Goal: Task Accomplishment & Management: Manage account settings

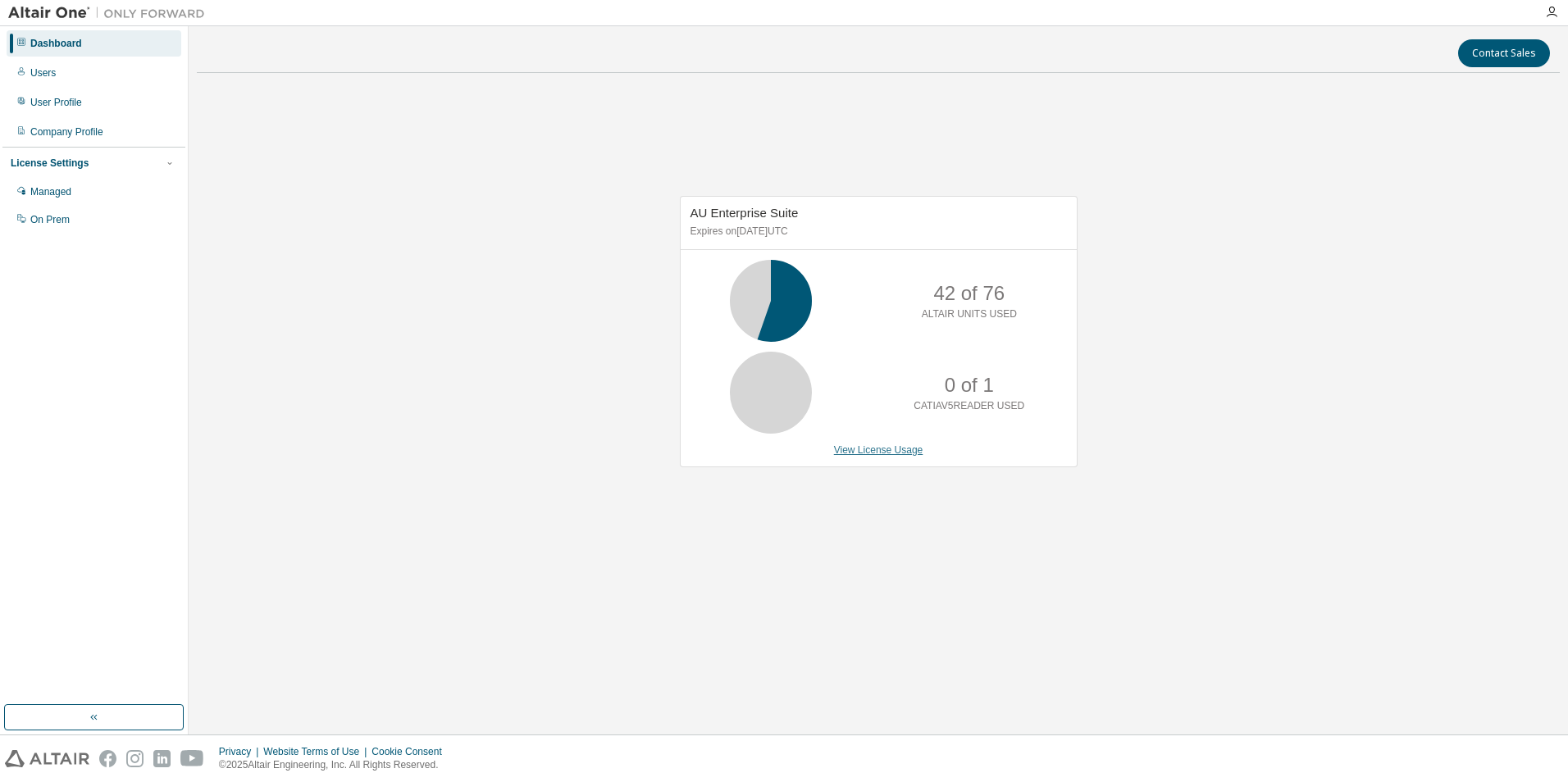
click at [886, 448] on link "View License Usage" at bounding box center [879, 451] width 89 height 12
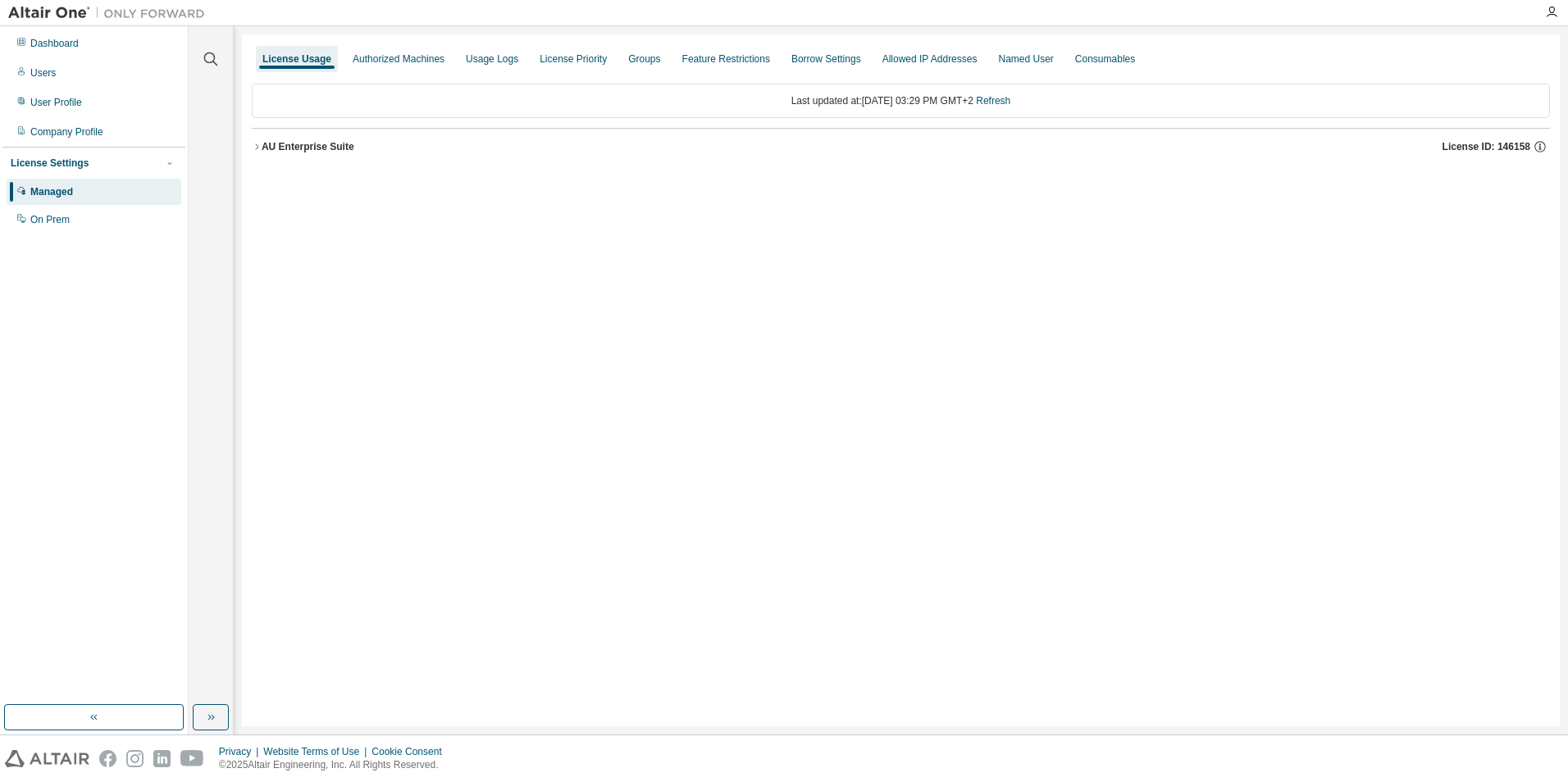
click at [253, 150] on icon "button" at bounding box center [257, 147] width 10 height 10
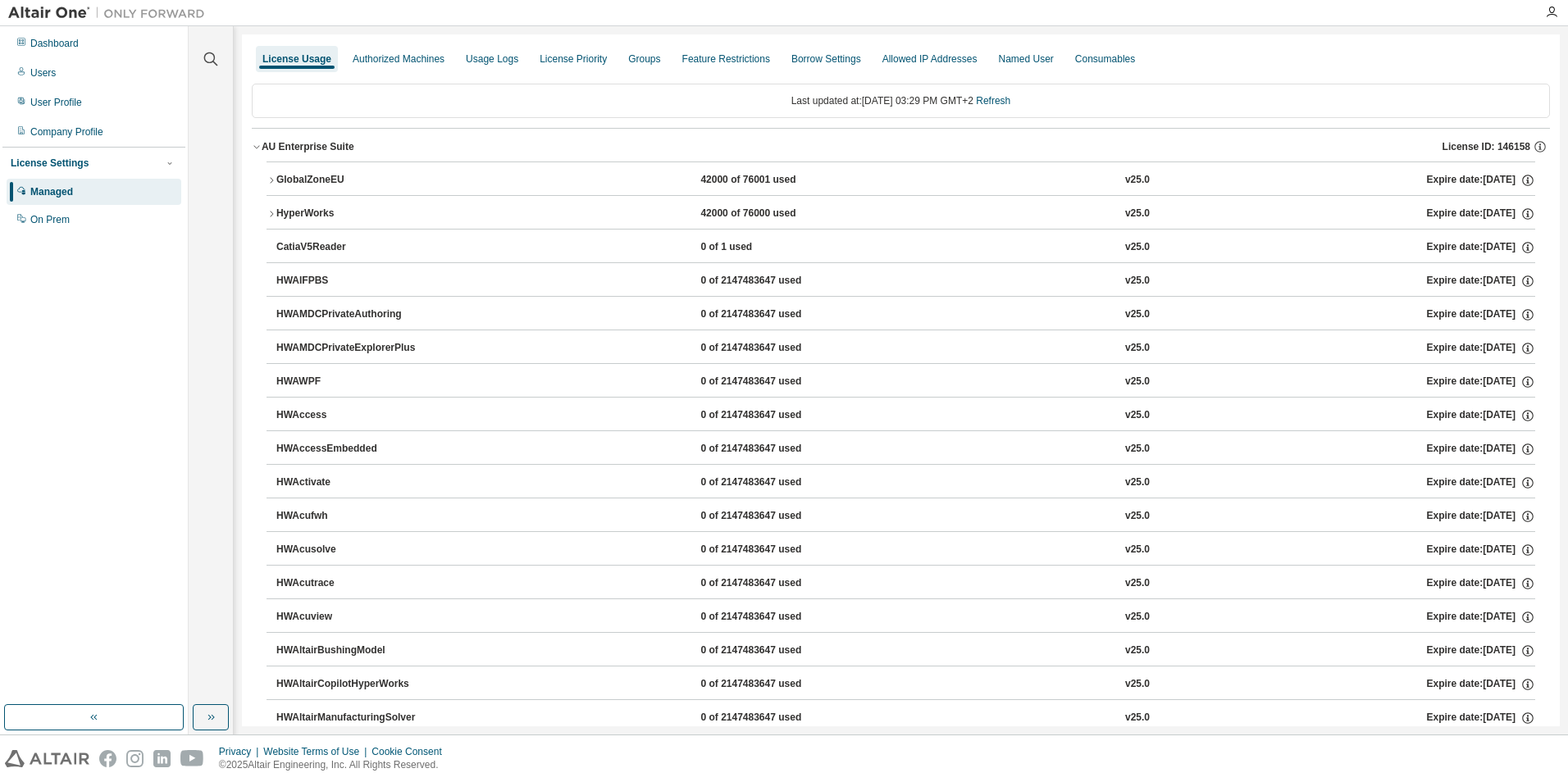
click at [267, 180] on icon "button" at bounding box center [272, 180] width 10 height 10
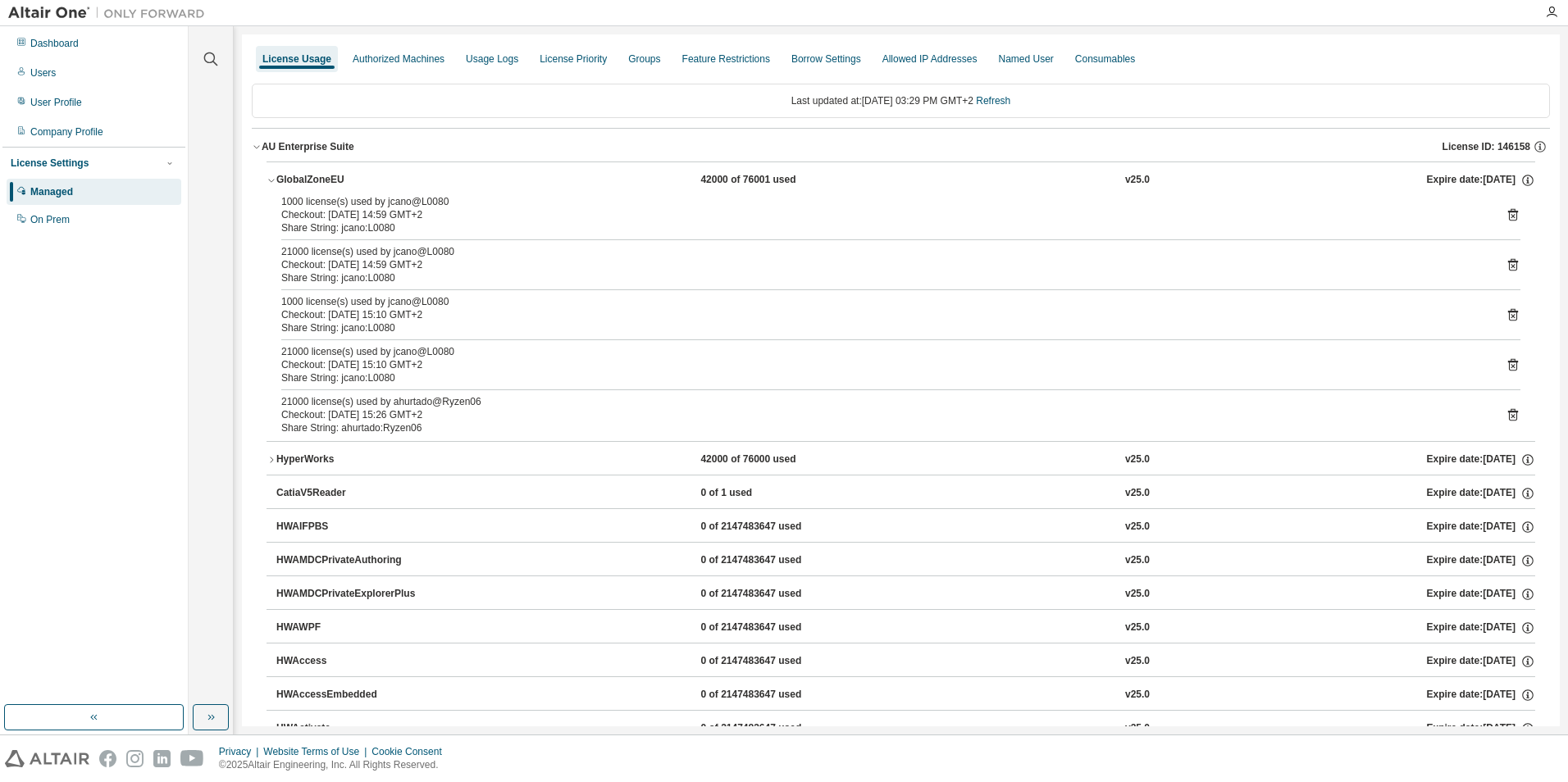
click at [1507, 266] on icon at bounding box center [1513, 265] width 15 height 15
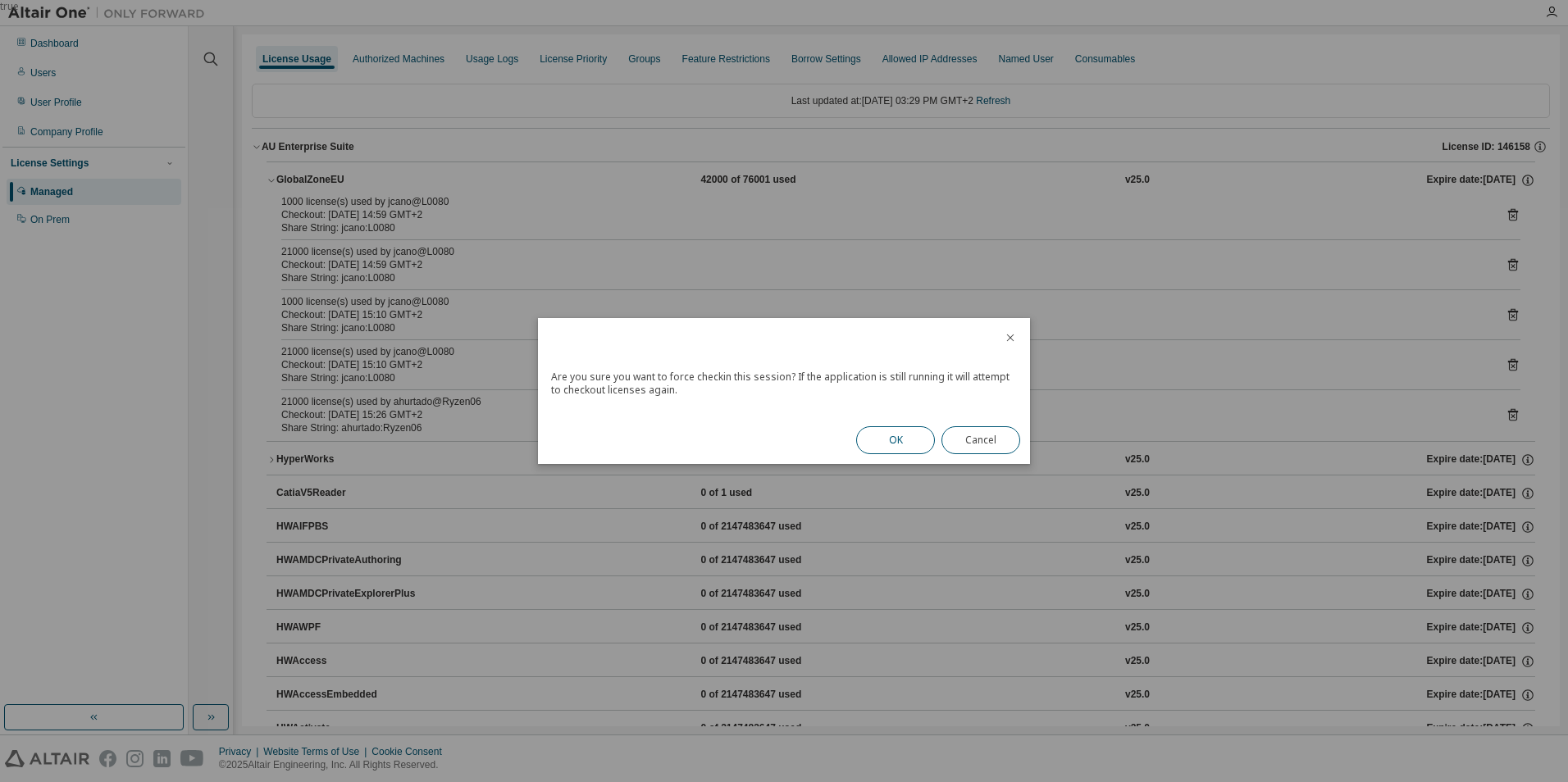
click at [922, 442] on button "OK" at bounding box center [896, 440] width 79 height 28
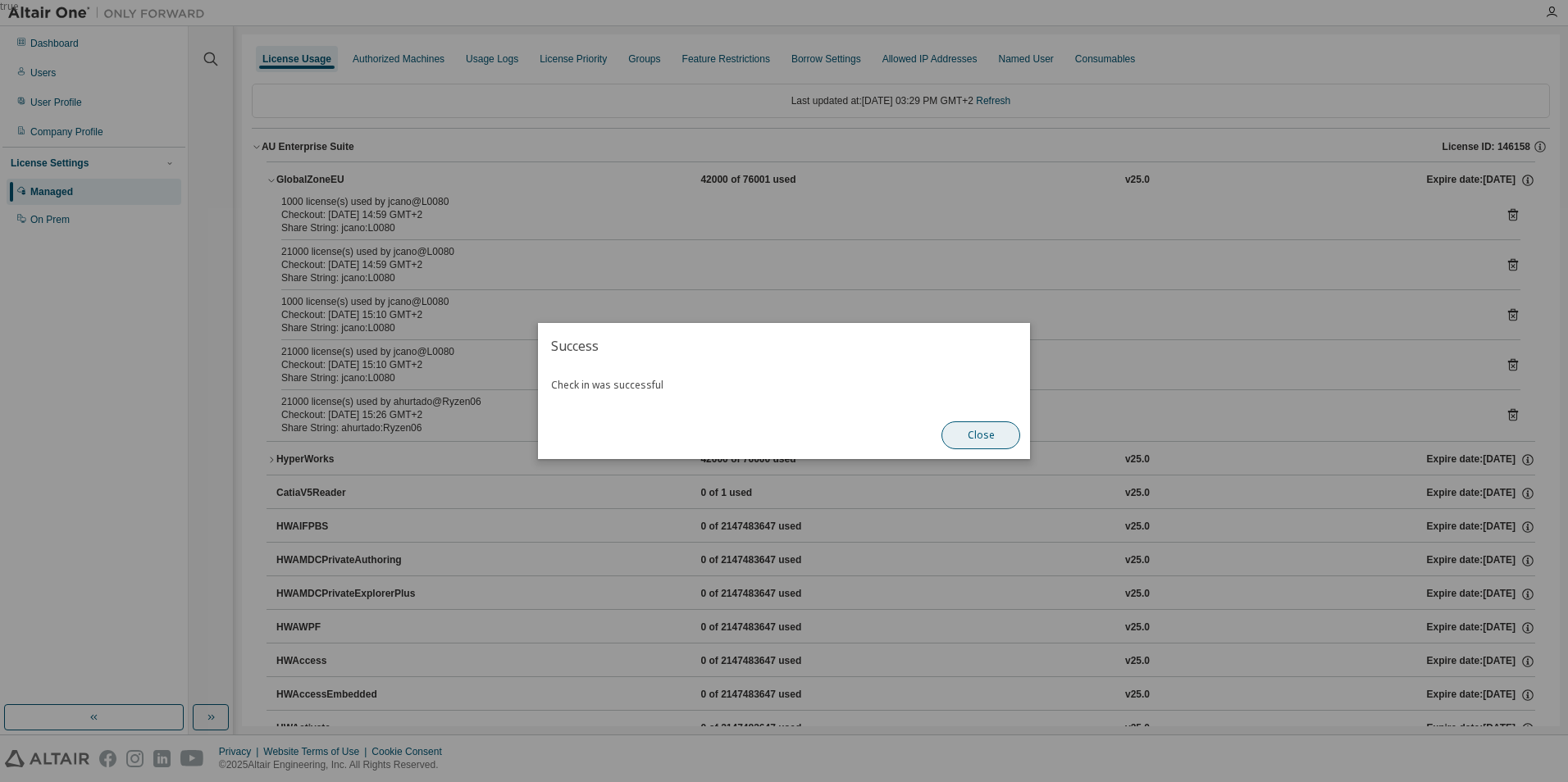
click at [980, 432] on button "Close" at bounding box center [981, 435] width 79 height 28
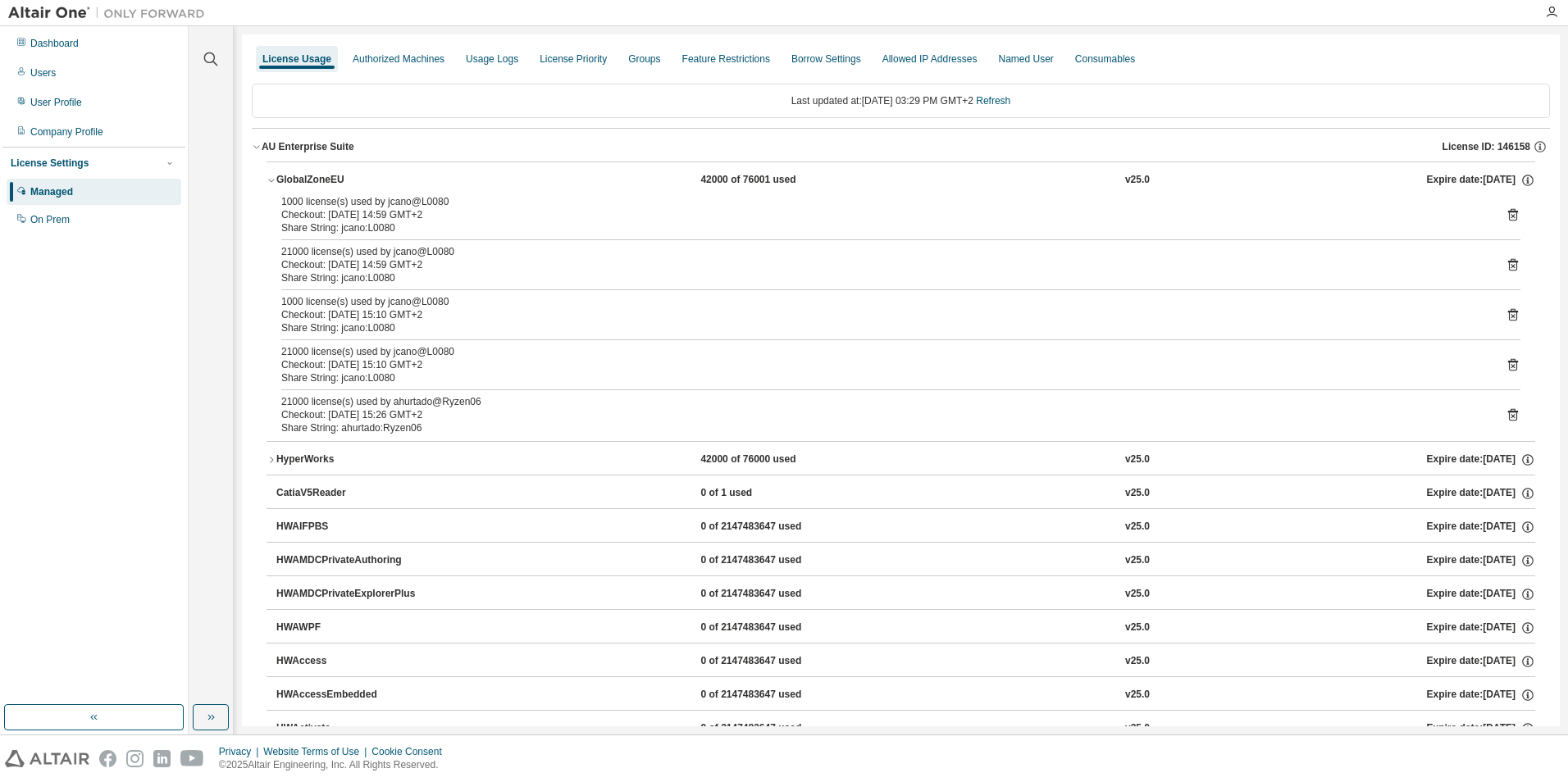
click at [1506, 368] on icon at bounding box center [1513, 365] width 15 height 15
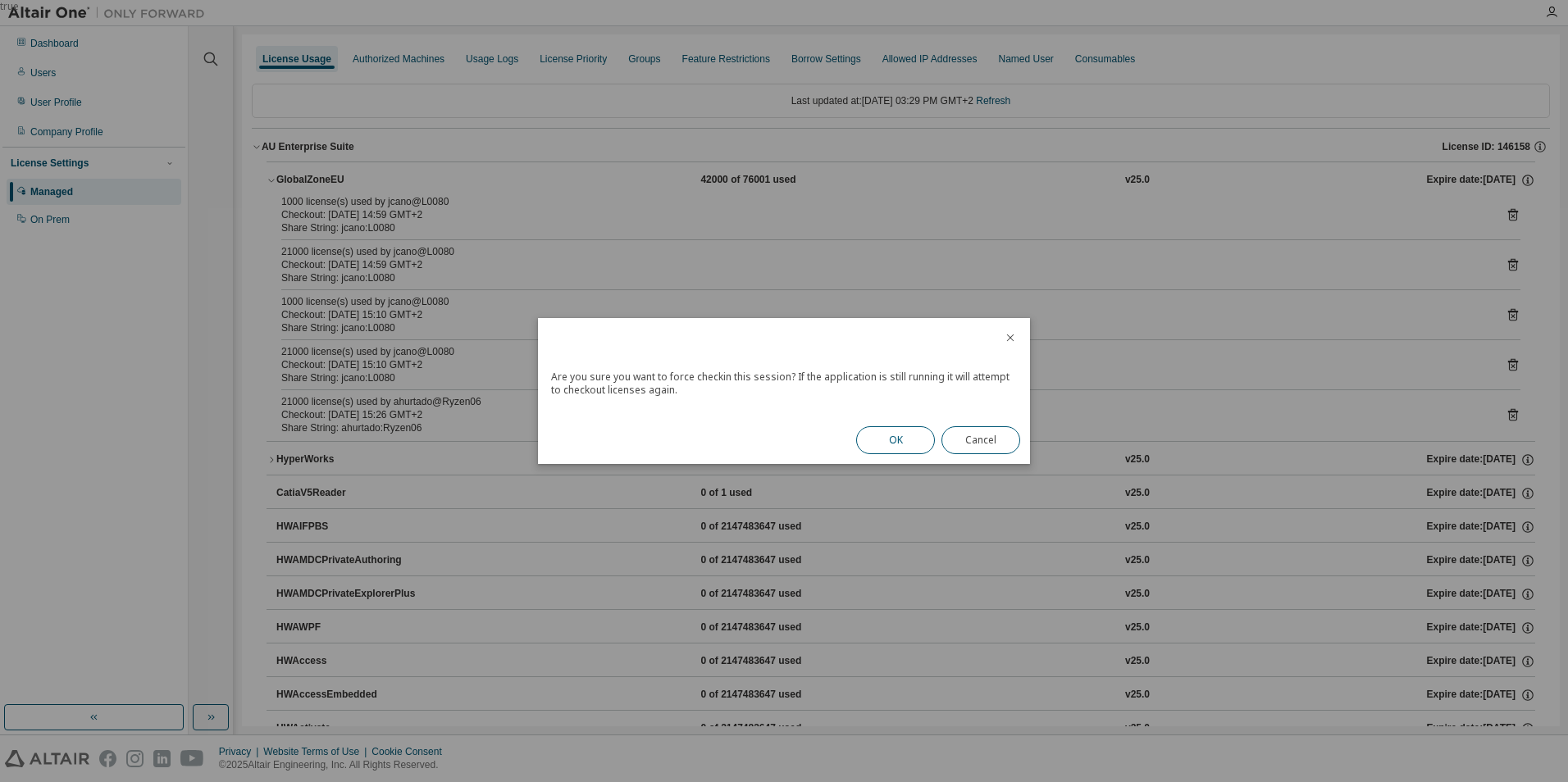
click at [896, 443] on button "OK" at bounding box center [896, 440] width 79 height 28
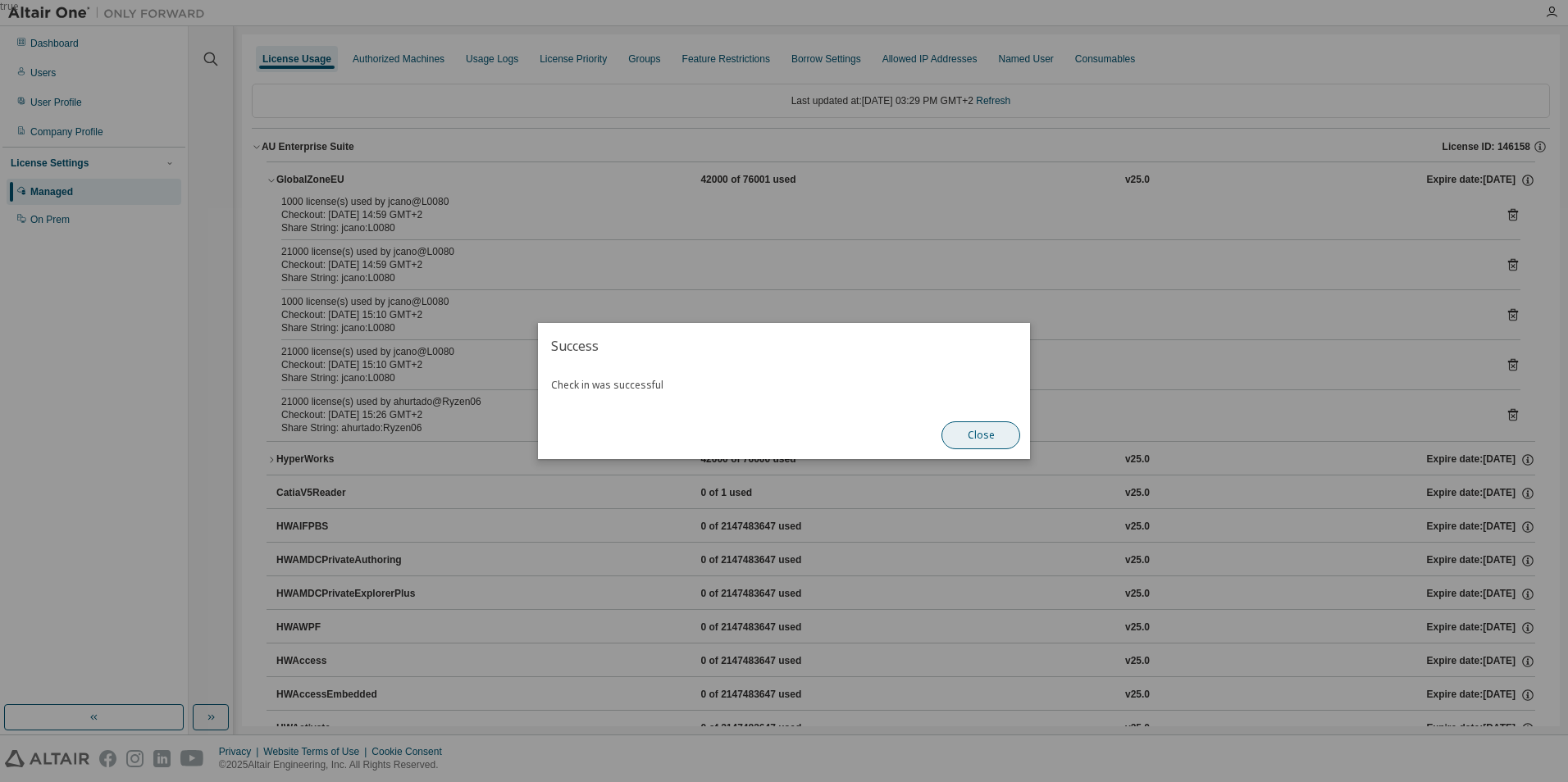
click at [961, 432] on button "Close" at bounding box center [981, 435] width 79 height 28
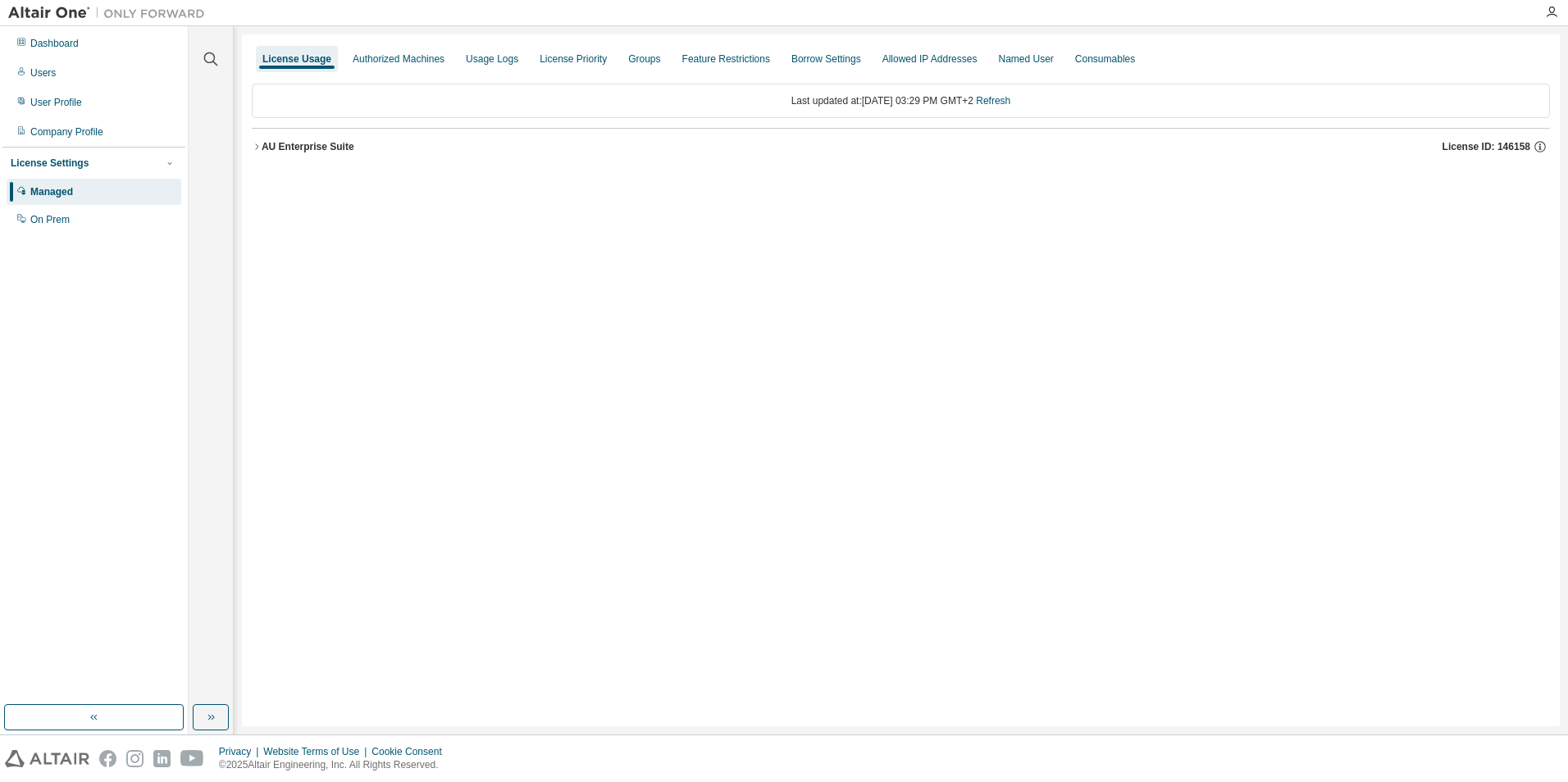
click at [256, 149] on icon "button" at bounding box center [257, 146] width 3 height 6
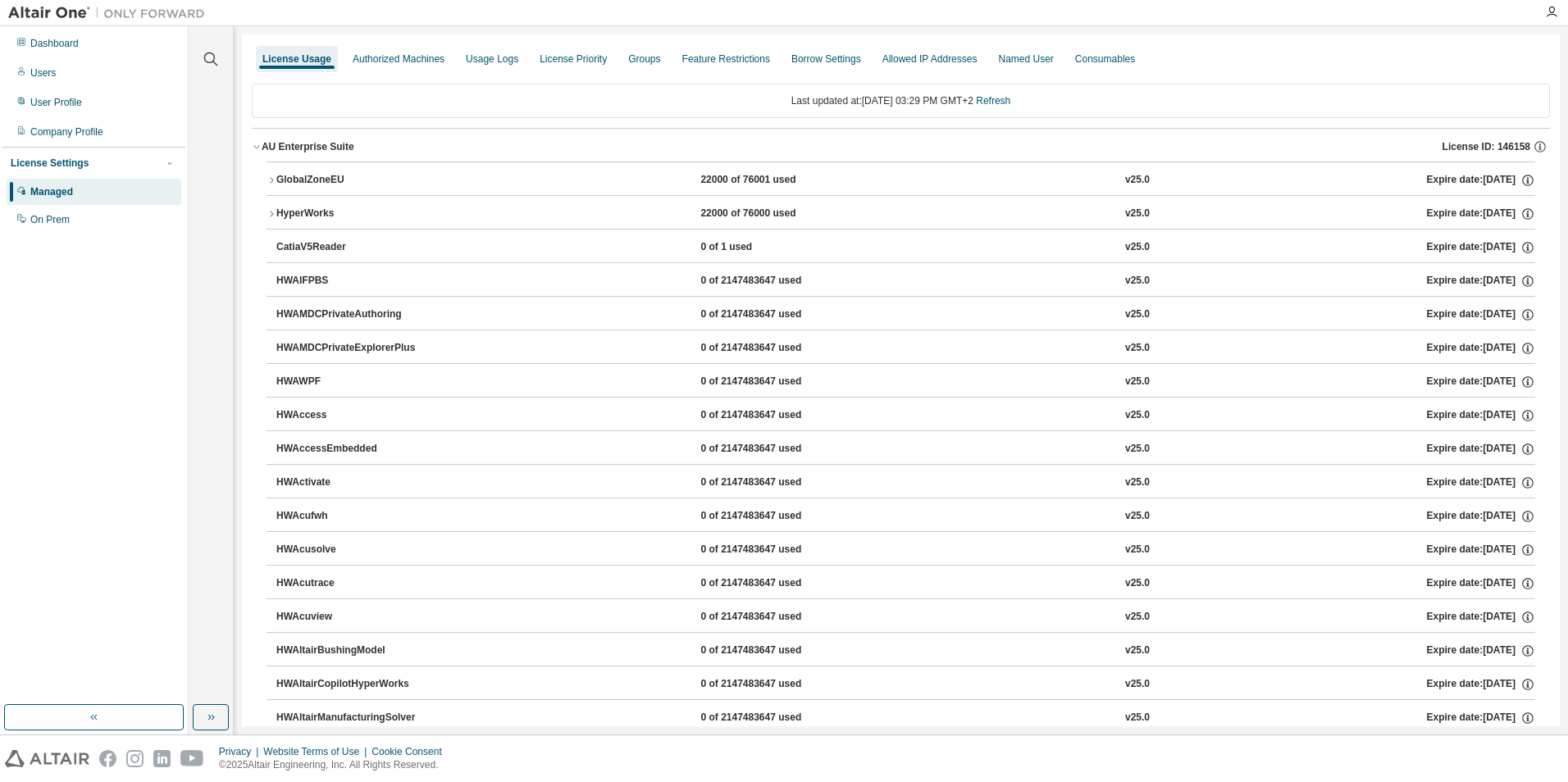
click at [274, 175] on button "GlobalZoneEU 22000 of 76001 used v25.0 Expire date: 2025-10-01" at bounding box center [901, 180] width 1268 height 36
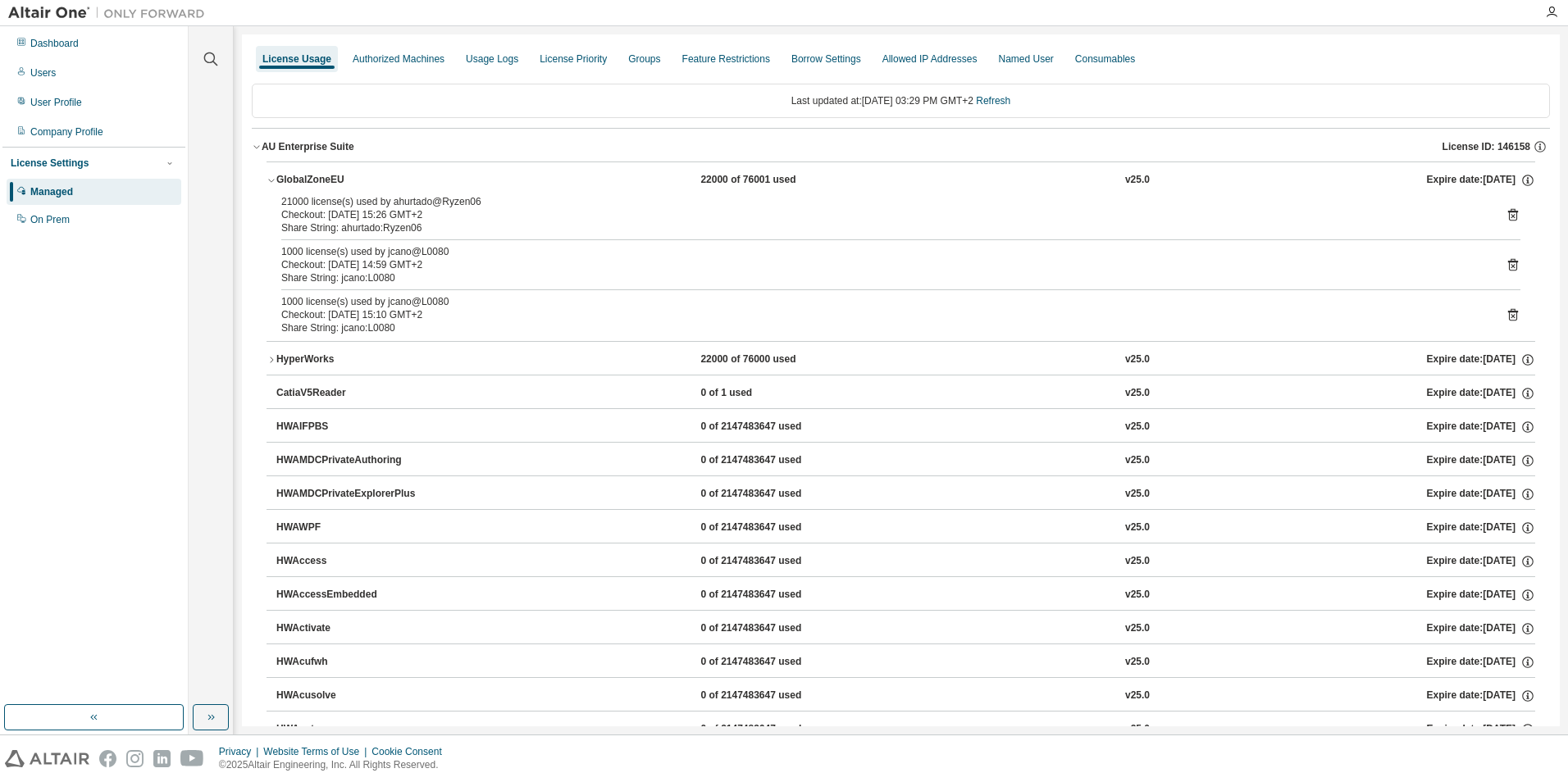
click at [1506, 267] on icon at bounding box center [1513, 265] width 15 height 15
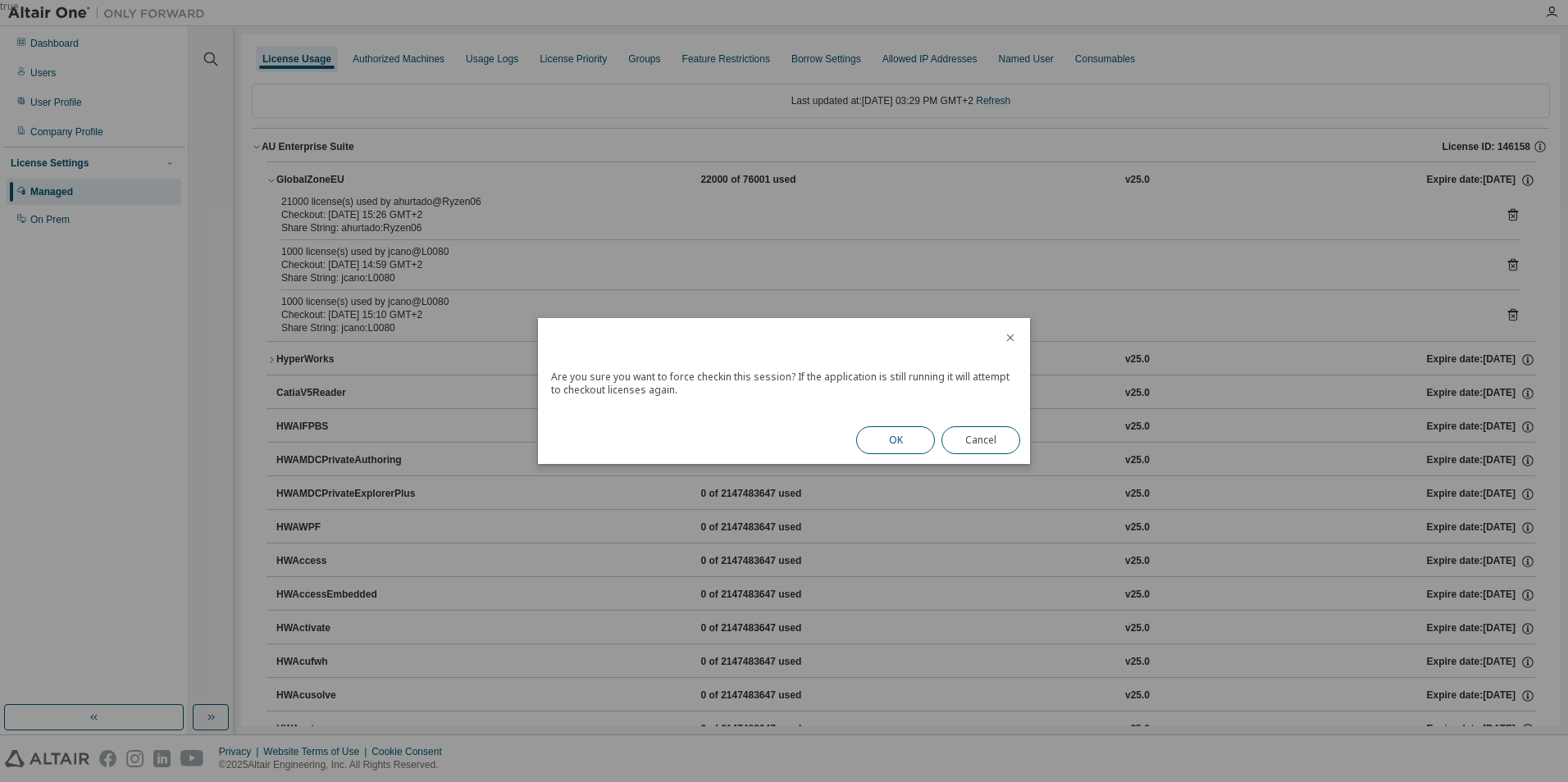
click at [921, 437] on button "OK" at bounding box center [896, 440] width 79 height 28
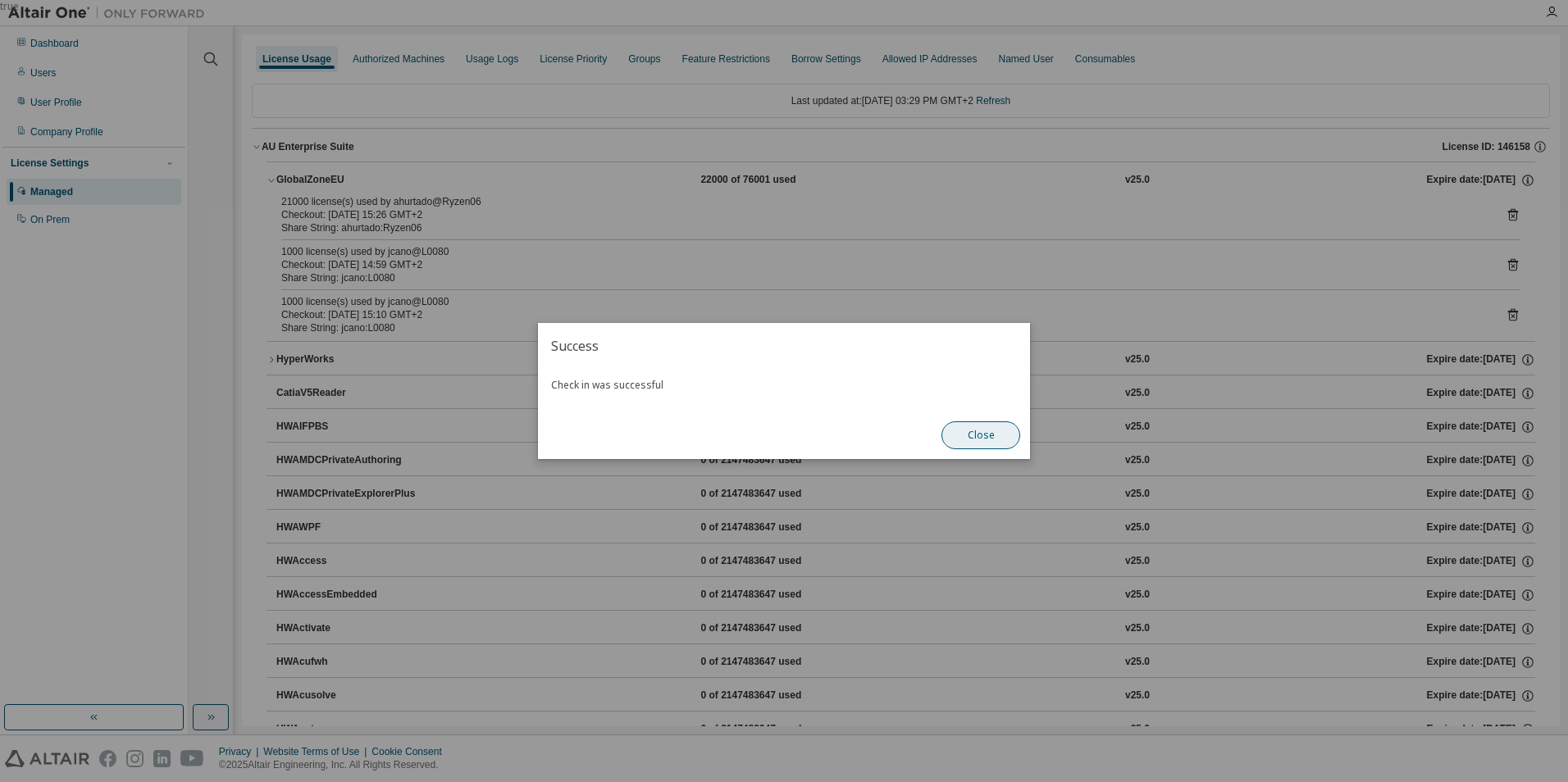
click at [991, 440] on button "Close" at bounding box center [981, 435] width 79 height 28
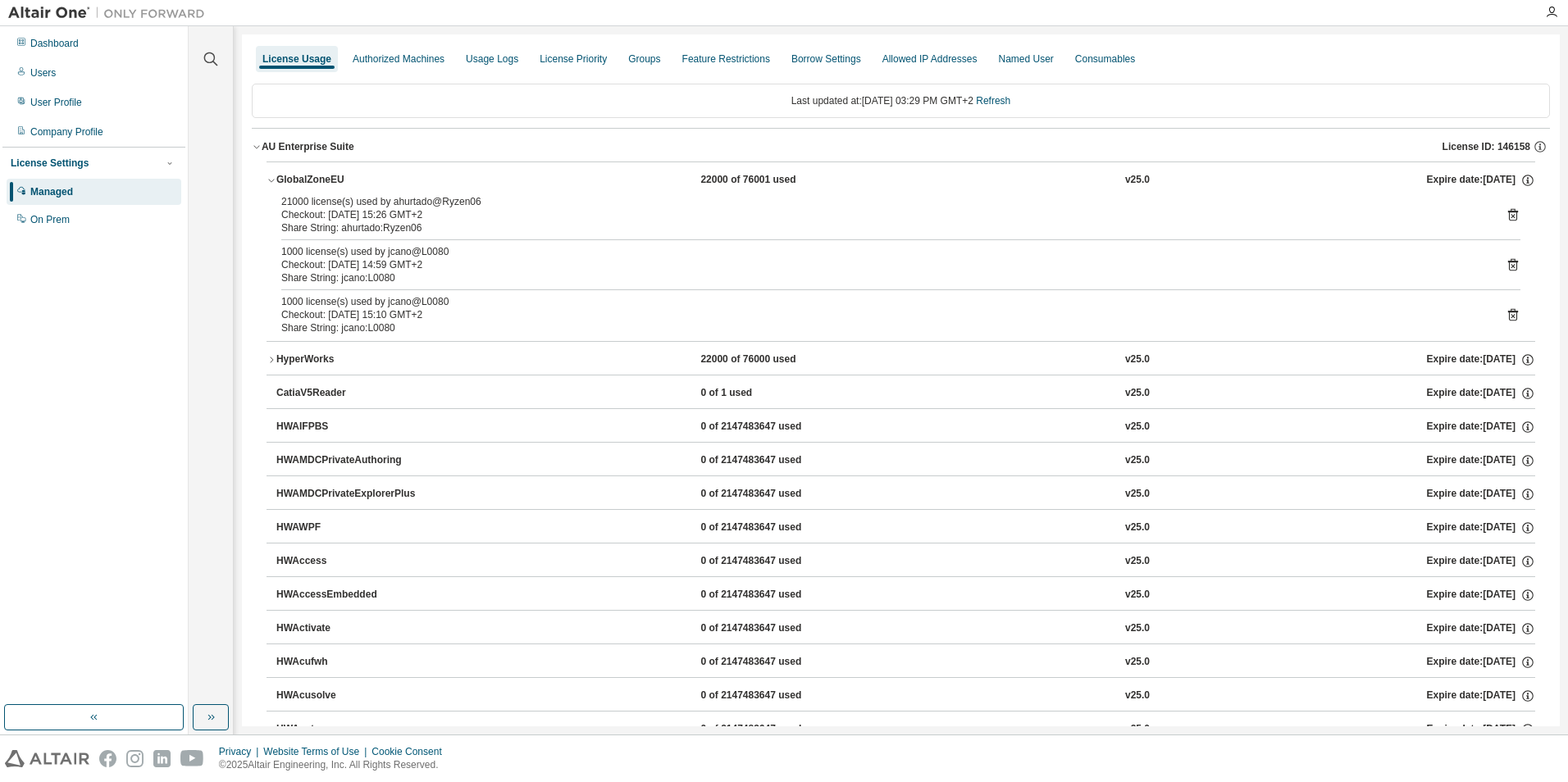
click at [1508, 310] on icon at bounding box center [1513, 315] width 10 height 13
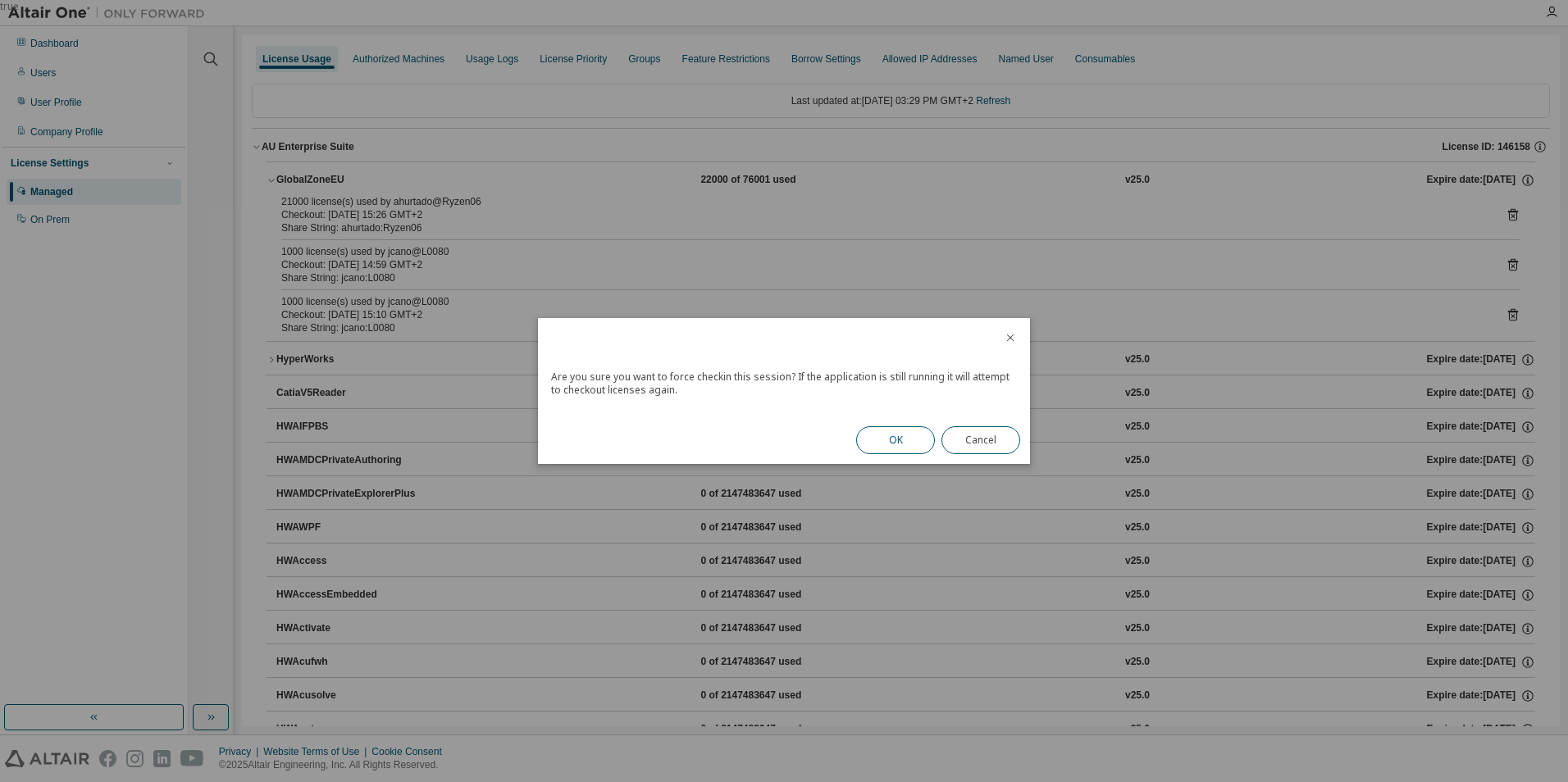
click at [906, 441] on button "OK" at bounding box center [896, 440] width 79 height 28
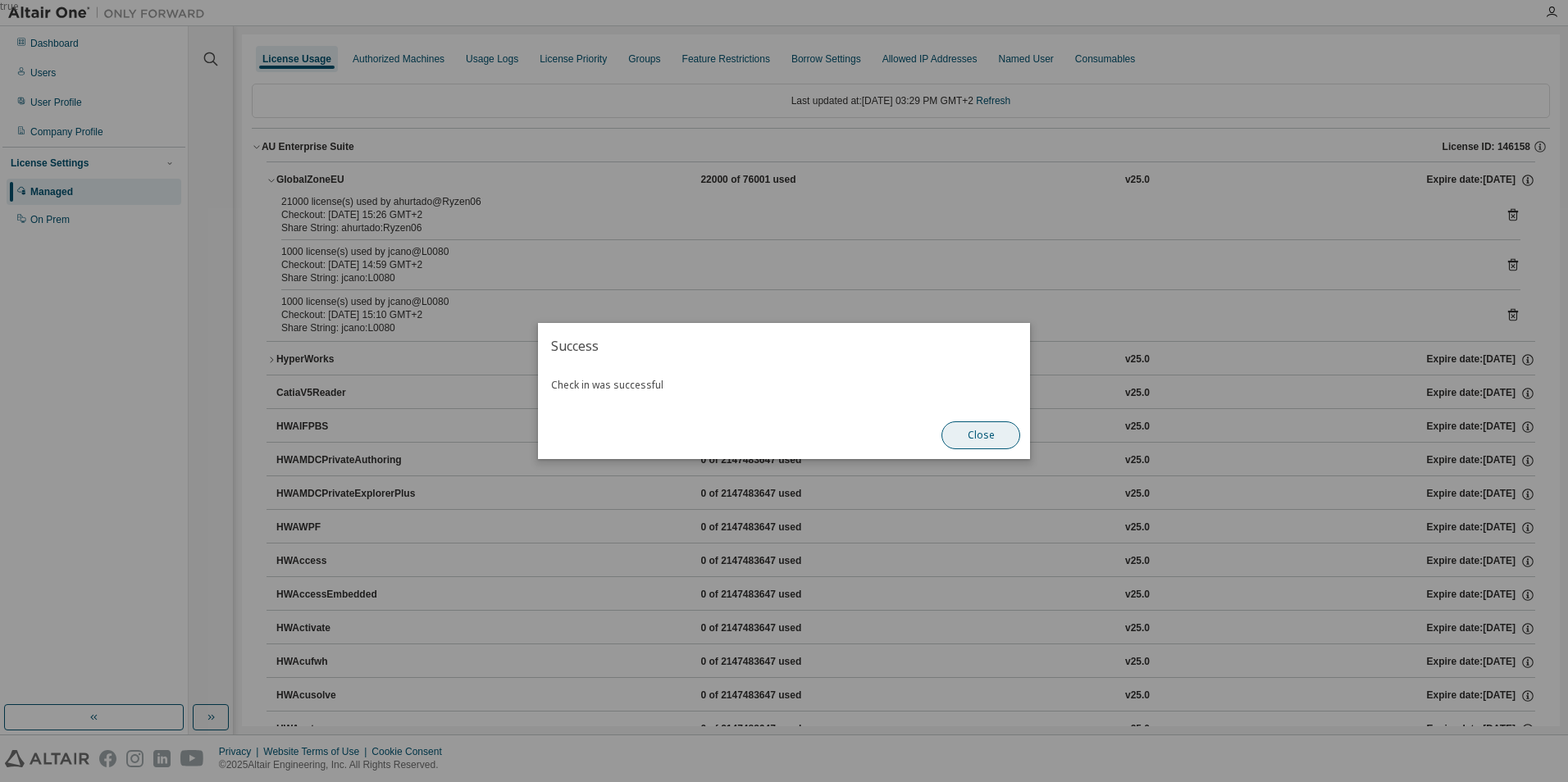
click at [981, 430] on button "Close" at bounding box center [981, 435] width 79 height 28
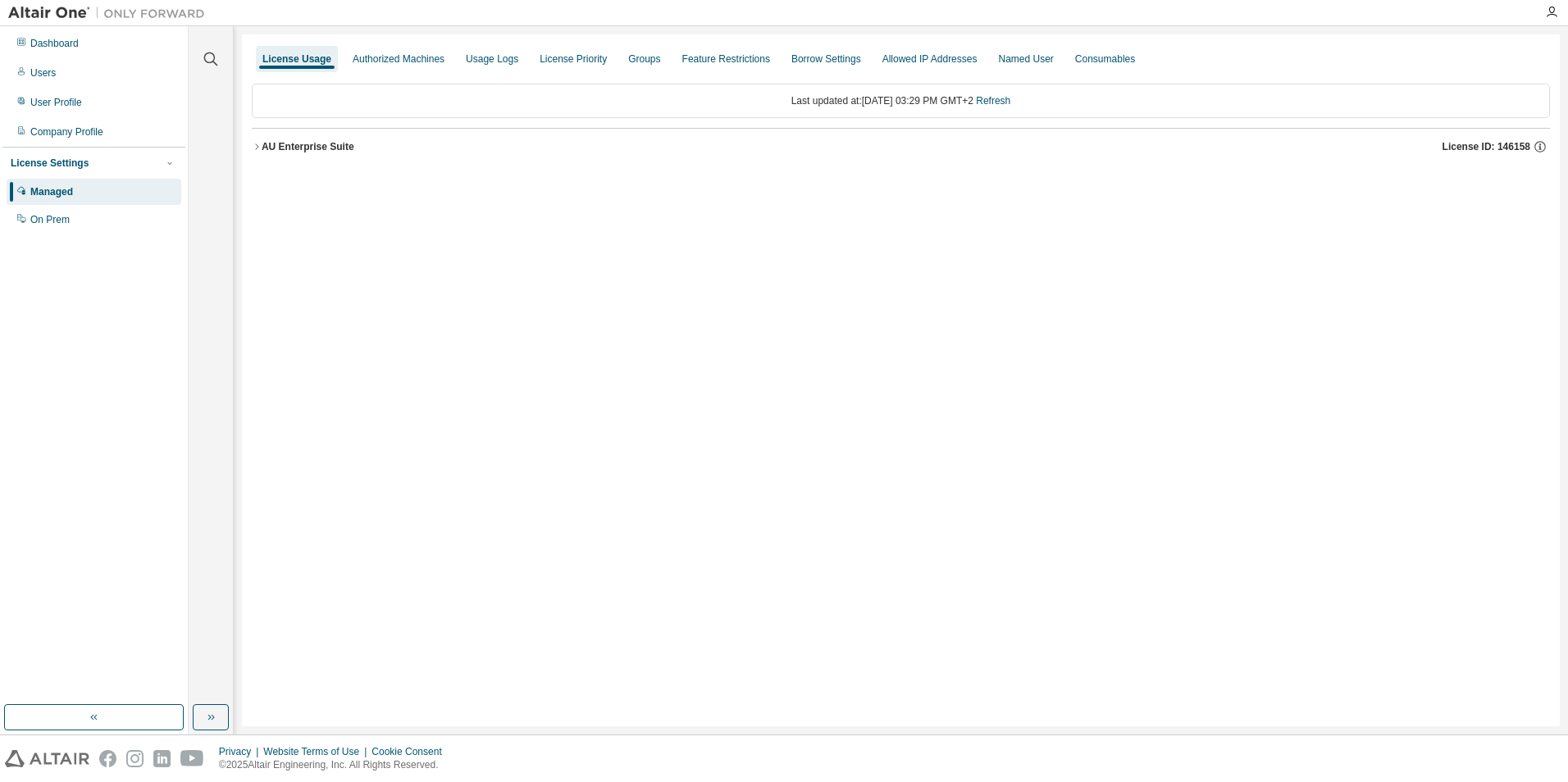
click at [262, 147] on div "AU Enterprise Suite" at bounding box center [308, 147] width 92 height 13
